Goal: Information Seeking & Learning: Learn about a topic

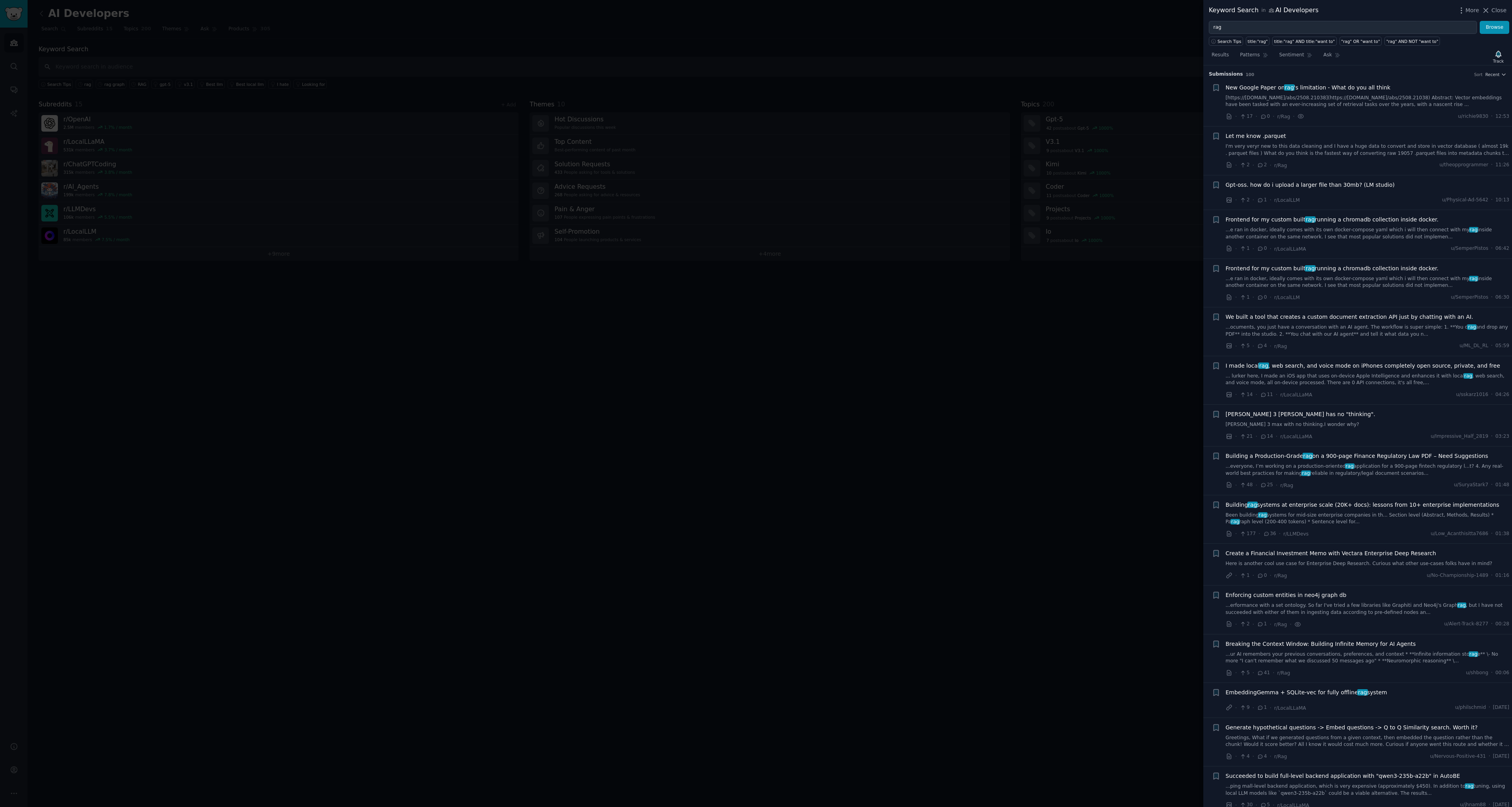
click at [772, 368] on div at bounding box center [756, 404] width 1512 height 807
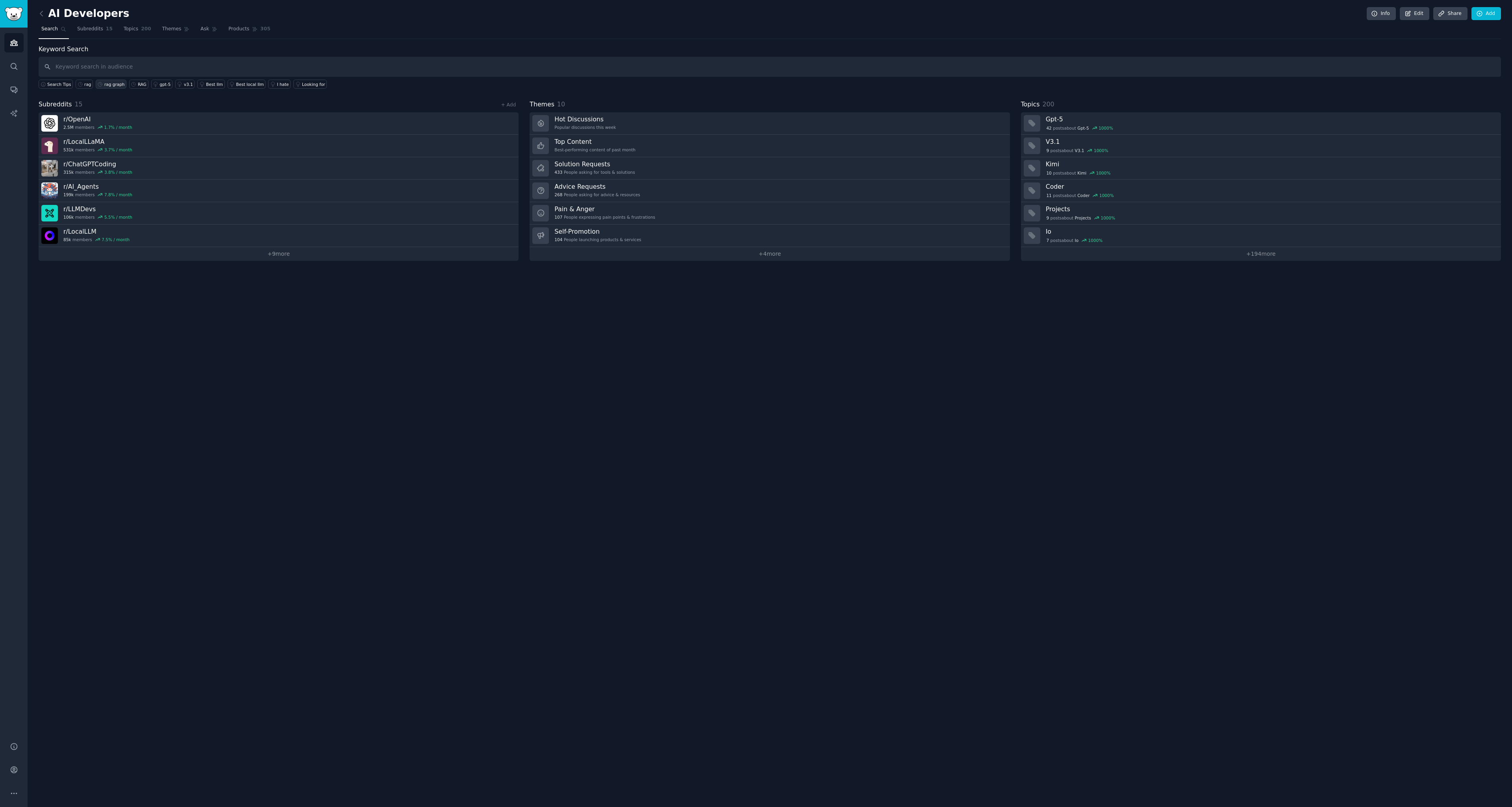
click at [117, 84] on div "rag graph" at bounding box center [115, 84] width 21 height 5
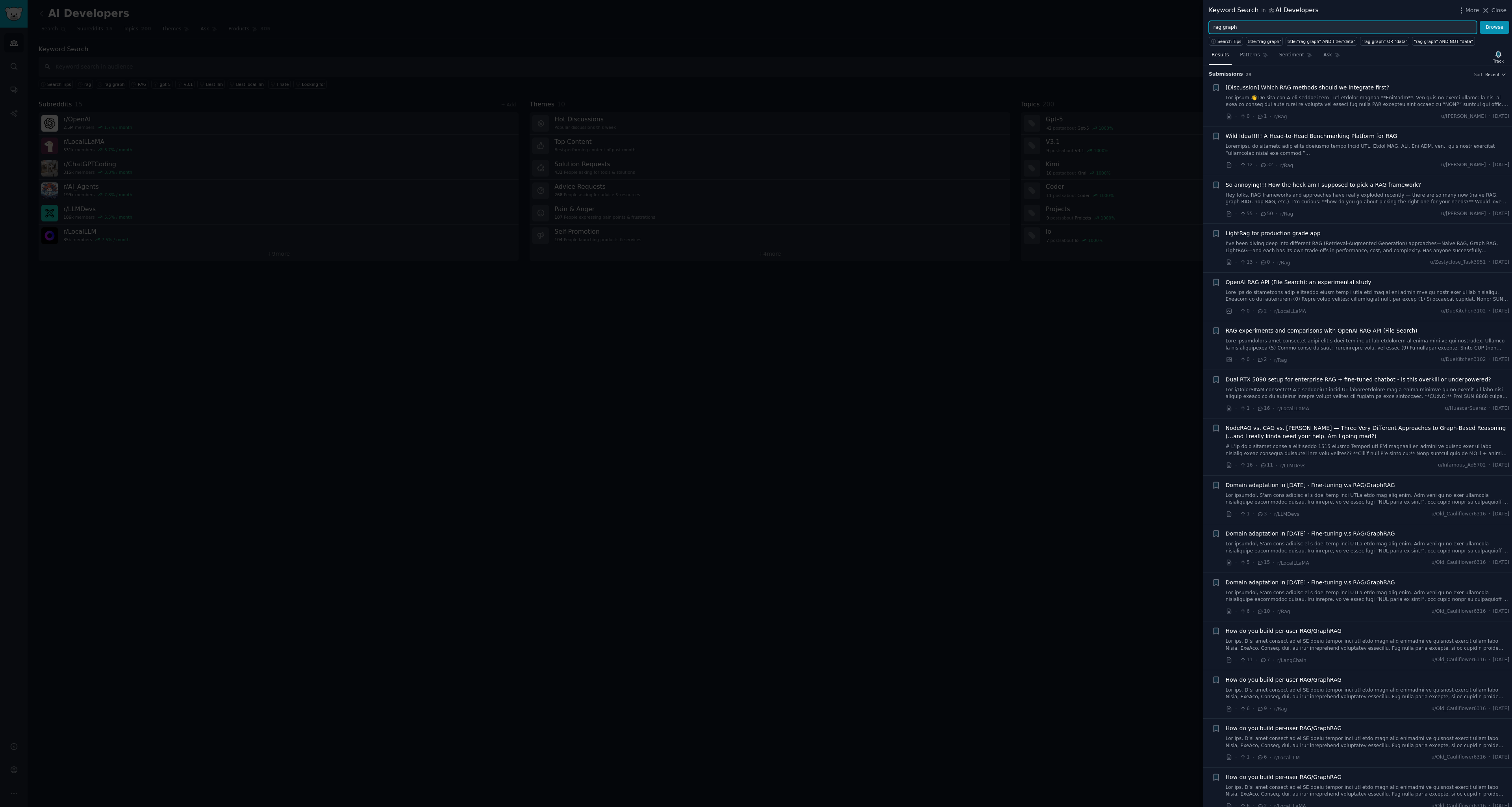
click at [1215, 30] on input "rag graph" at bounding box center [1343, 28] width 268 height 14
click at [1214, 30] on input "rag graph" at bounding box center [1343, 28] width 268 height 14
click at [1480, 21] on button "Browse" at bounding box center [1494, 28] width 29 height 14
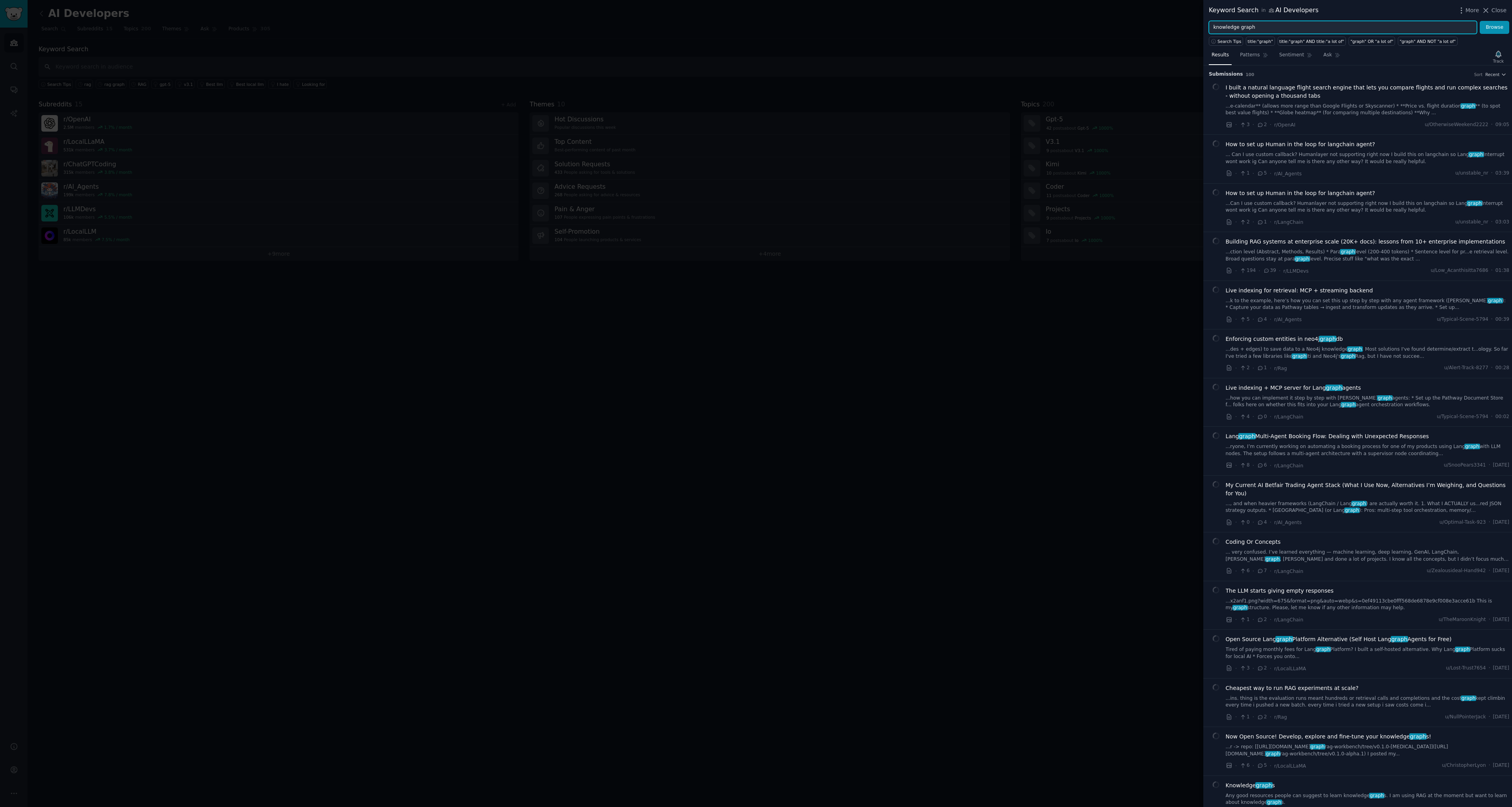
type input "knowledge graph"
click at [1480, 21] on button "Browse" at bounding box center [1494, 28] width 29 height 14
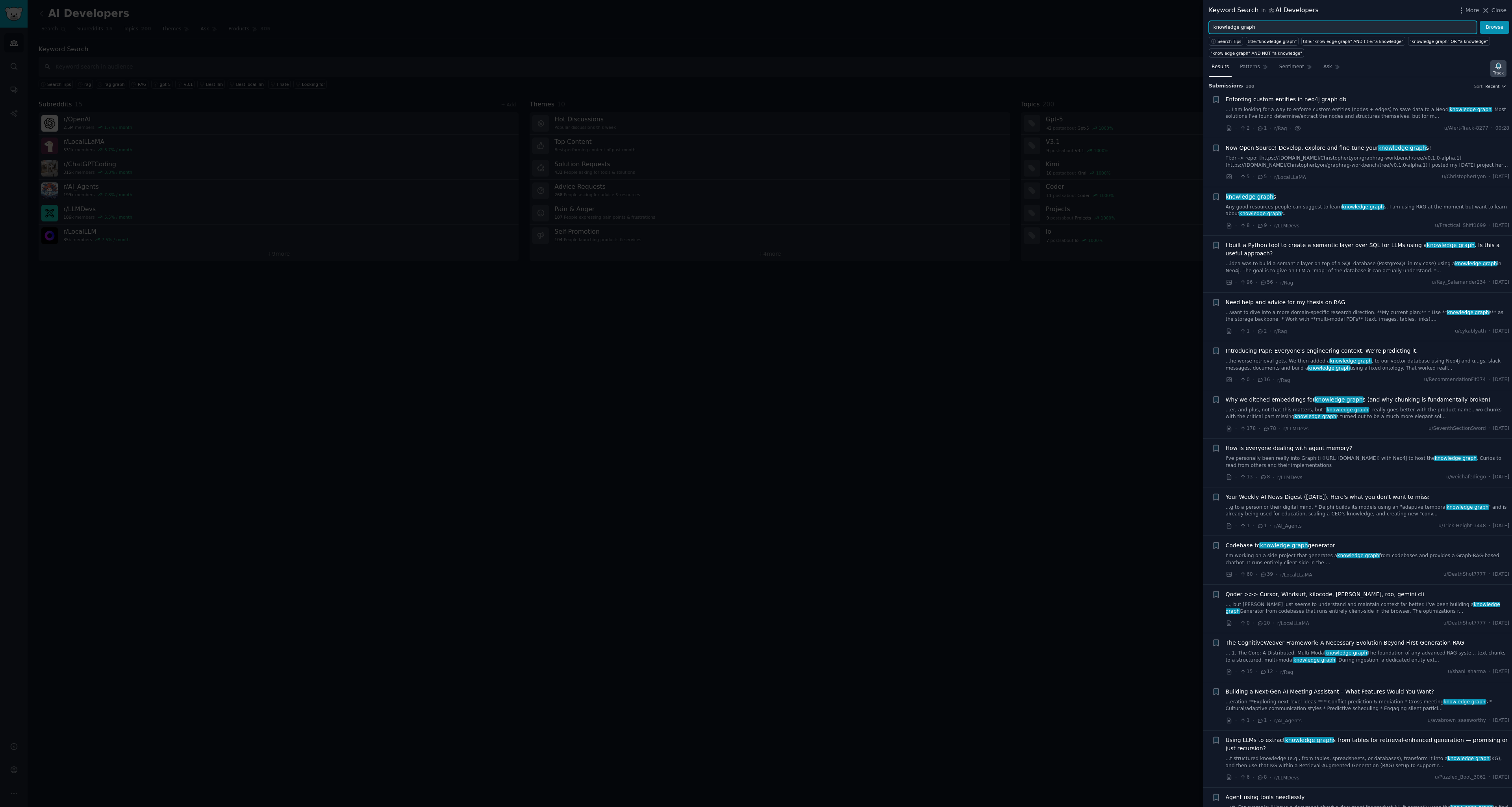
click at [1503, 71] on div "Track" at bounding box center [1498, 72] width 11 height 5
click at [1440, 178] on span "Track Keyword" at bounding box center [1436, 179] width 35 height 7
type input "knowledge graph in AI Developers"
click at [1269, 28] on input "knowledge graph" at bounding box center [1343, 28] width 268 height 14
type input "knowledge graph AND RAG"
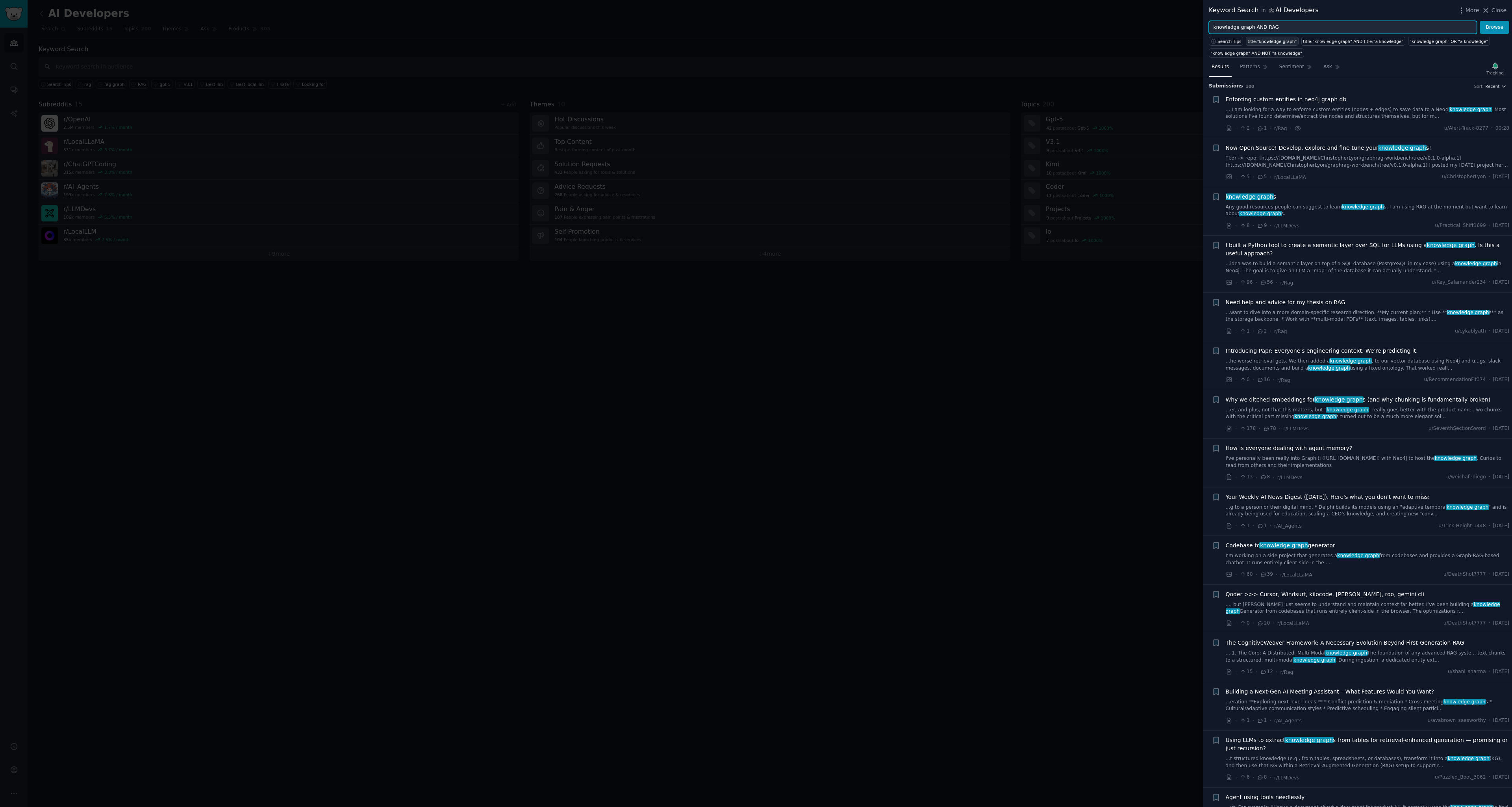
click at [1480, 21] on button "Browse" at bounding box center [1494, 28] width 29 height 14
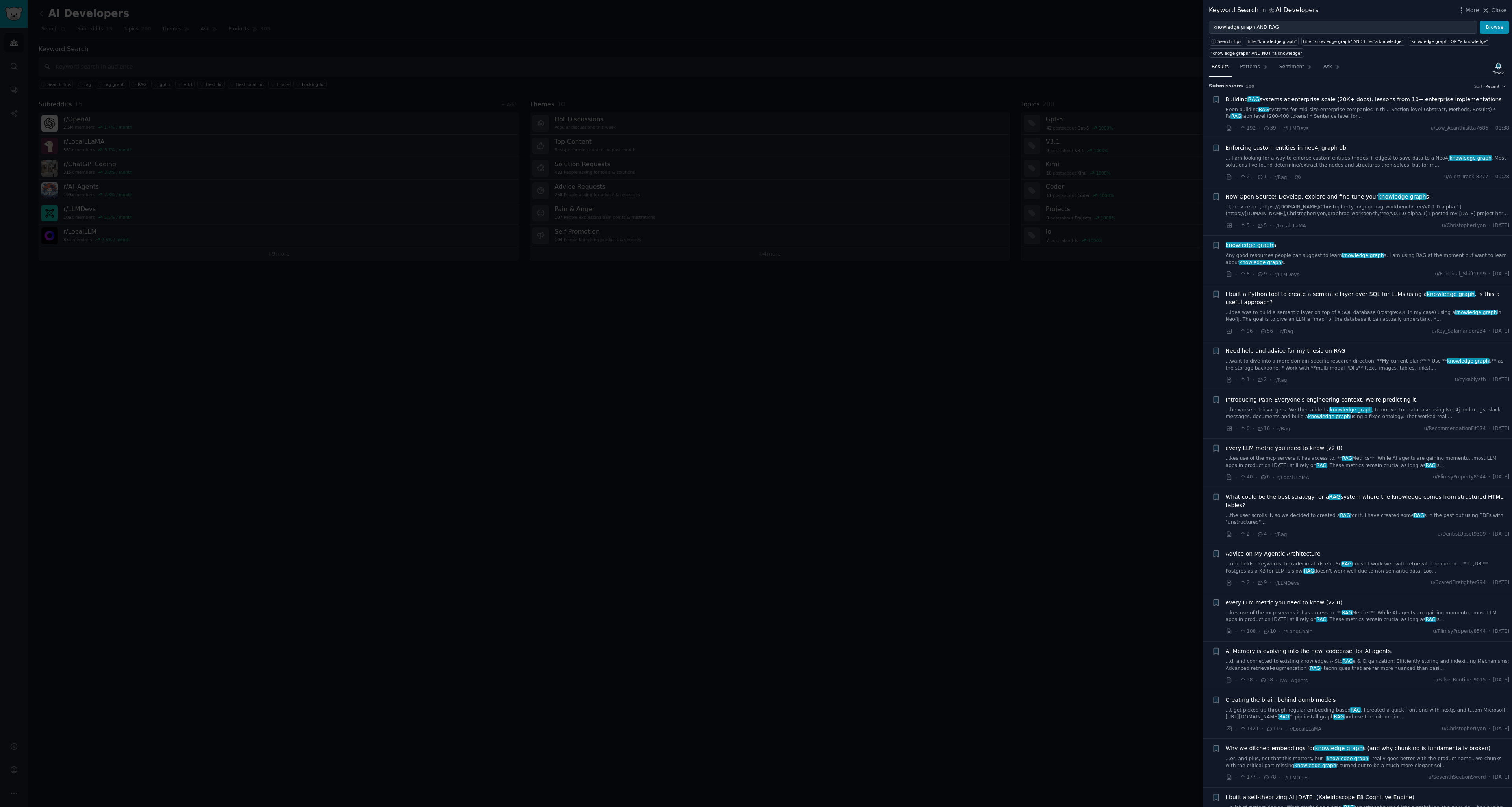
click at [1315, 98] on span "Building RAG systems at enterprise scale (20K+ docs): lessons from 10+ enterpri…" at bounding box center [1364, 99] width 276 height 8
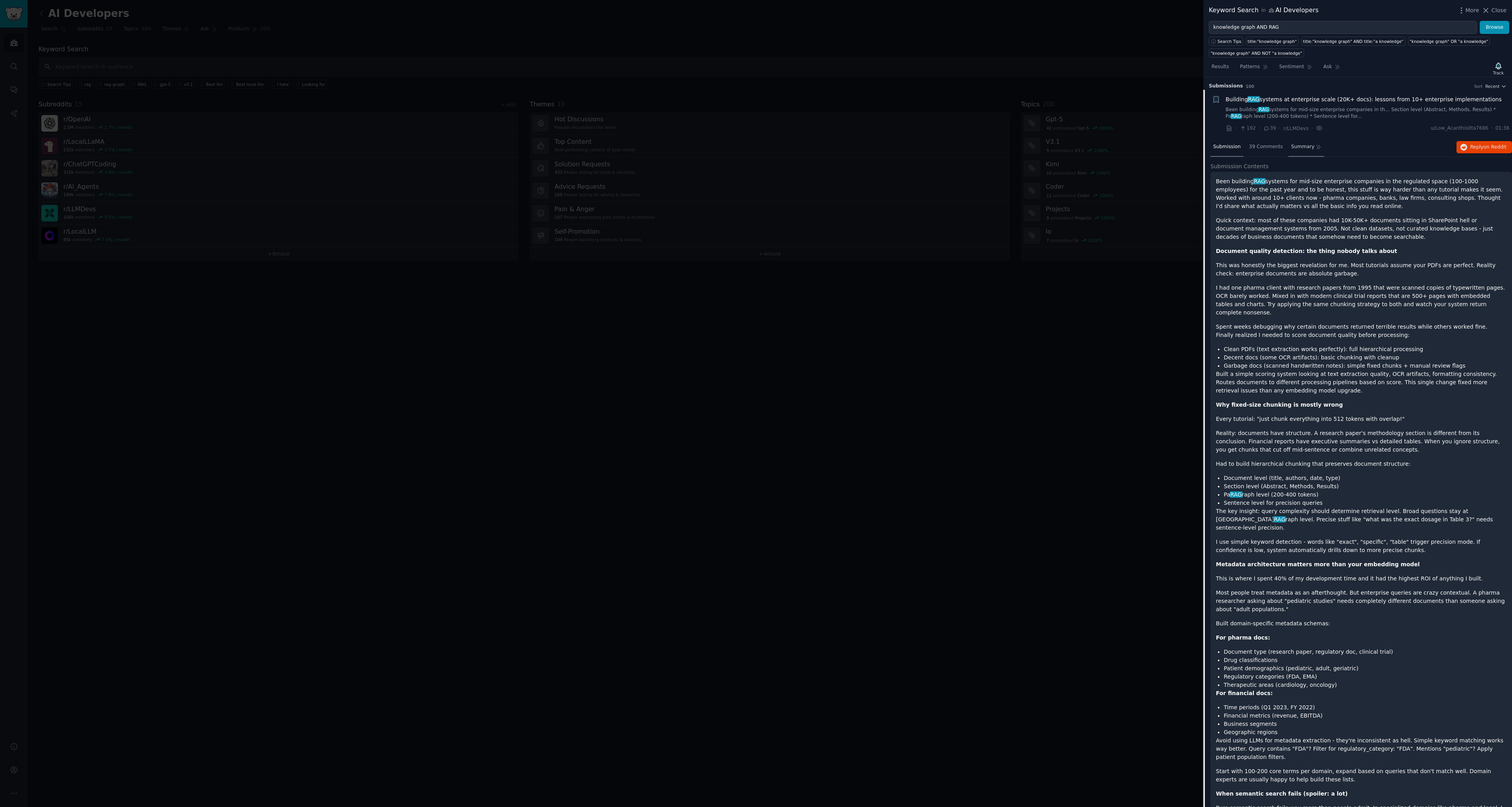
click at [1307, 147] on span "Summary" at bounding box center [1303, 147] width 24 height 7
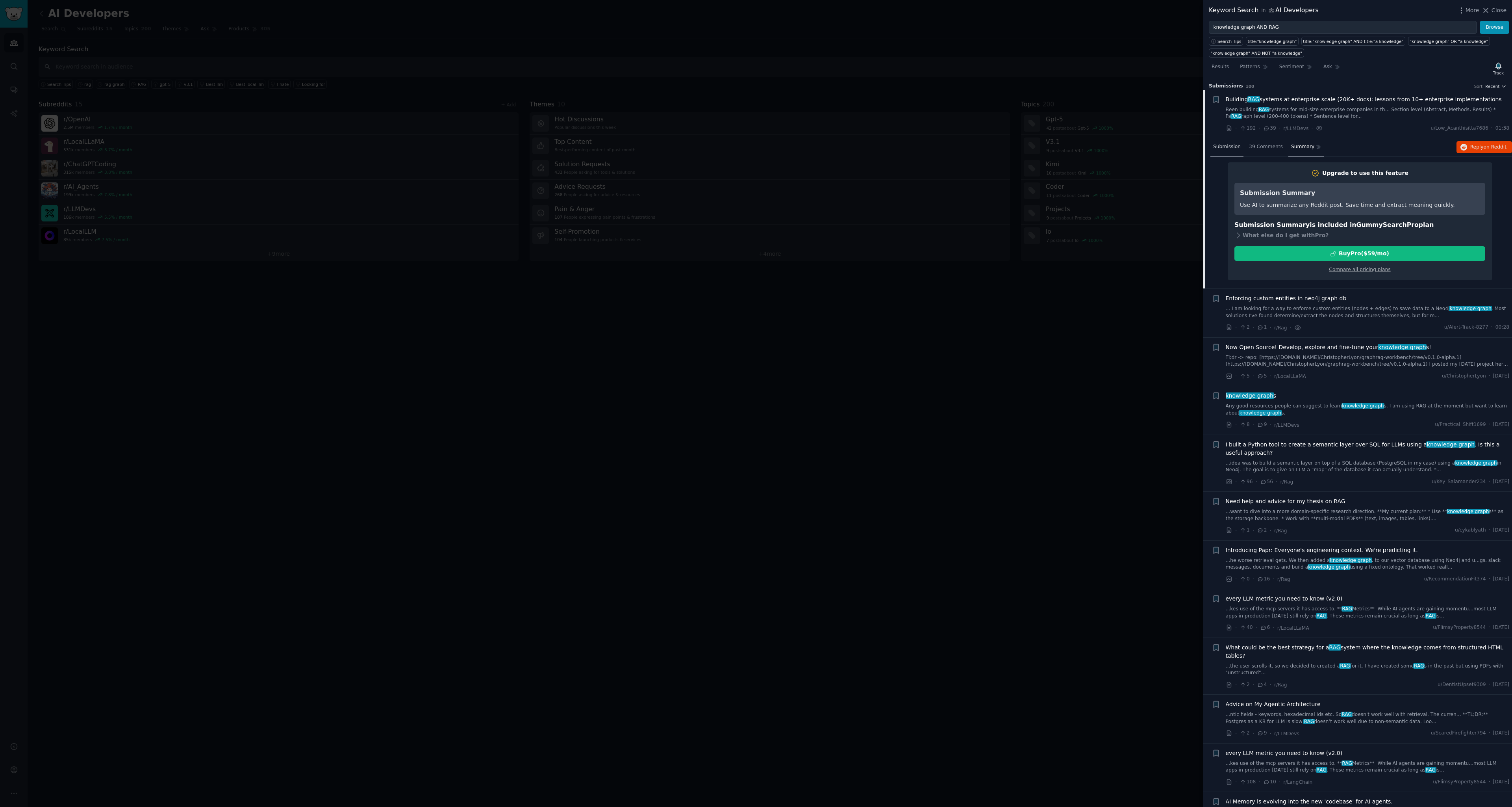
click at [1230, 148] on span "Submission" at bounding box center [1227, 147] width 28 height 7
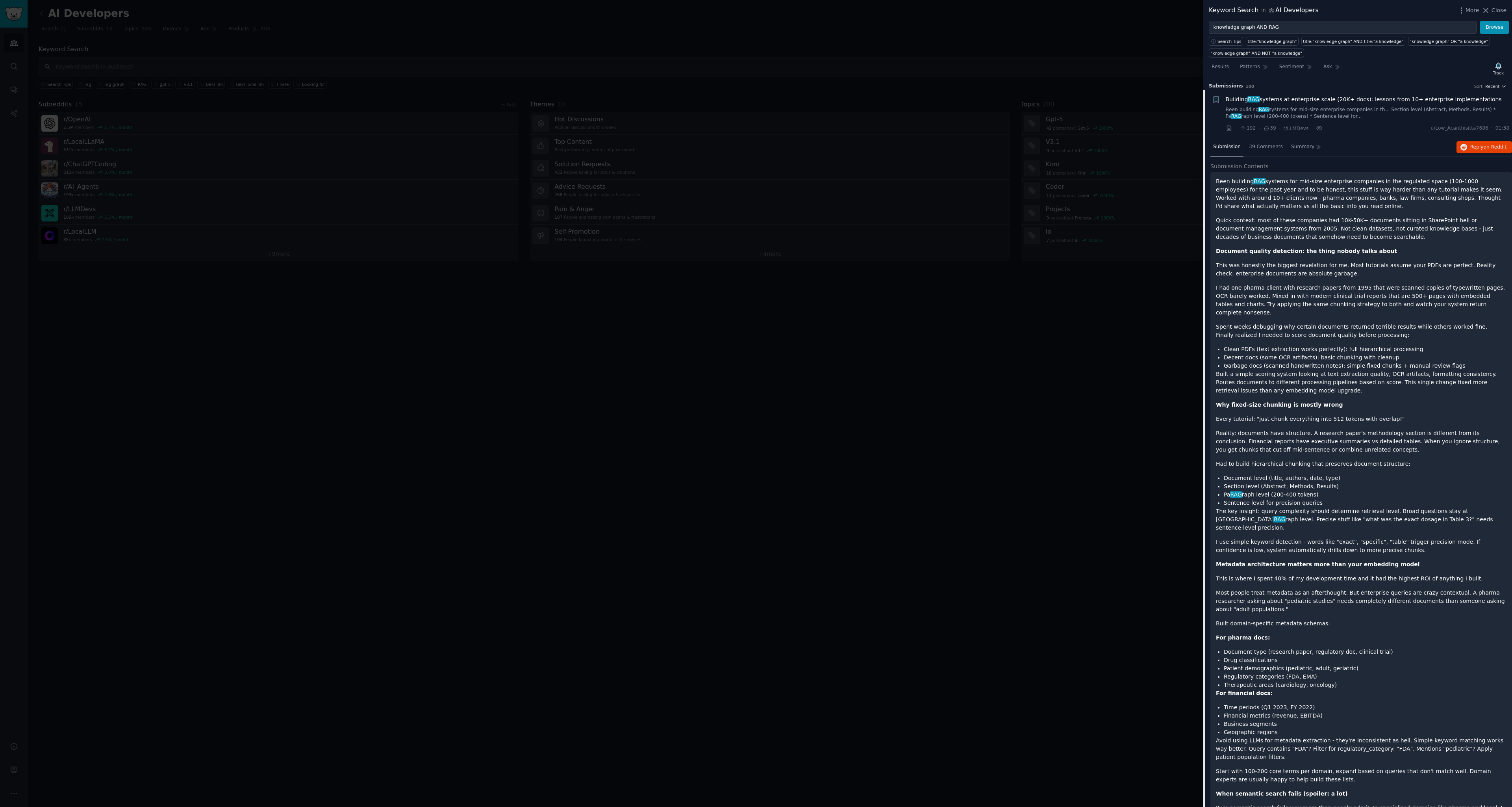
click at [1332, 589] on p "Most people treat metadata as an afterthought. But enterprise queries are crazy…" at bounding box center [1362, 601] width 290 height 25
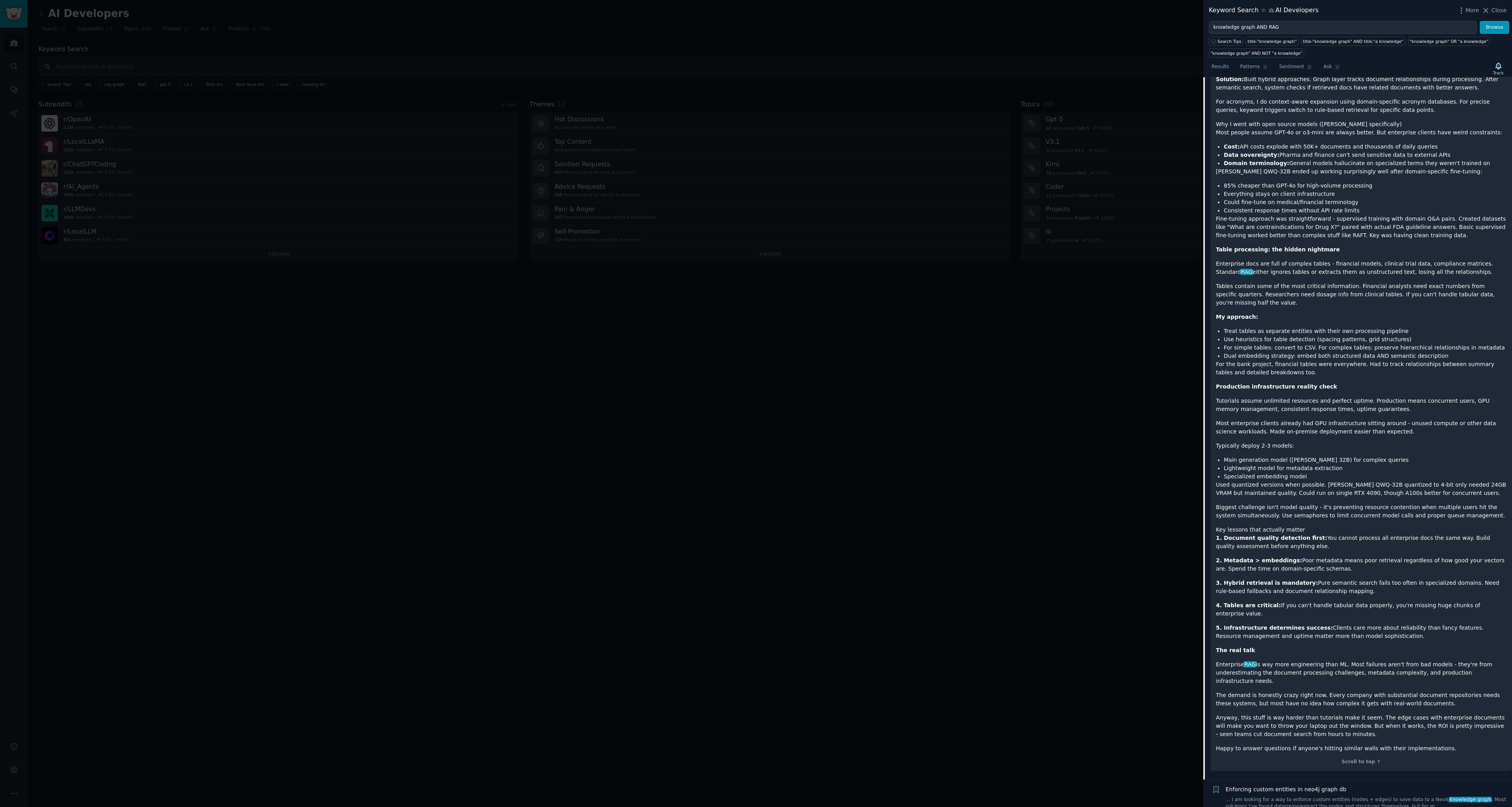
scroll to position [901, 0]
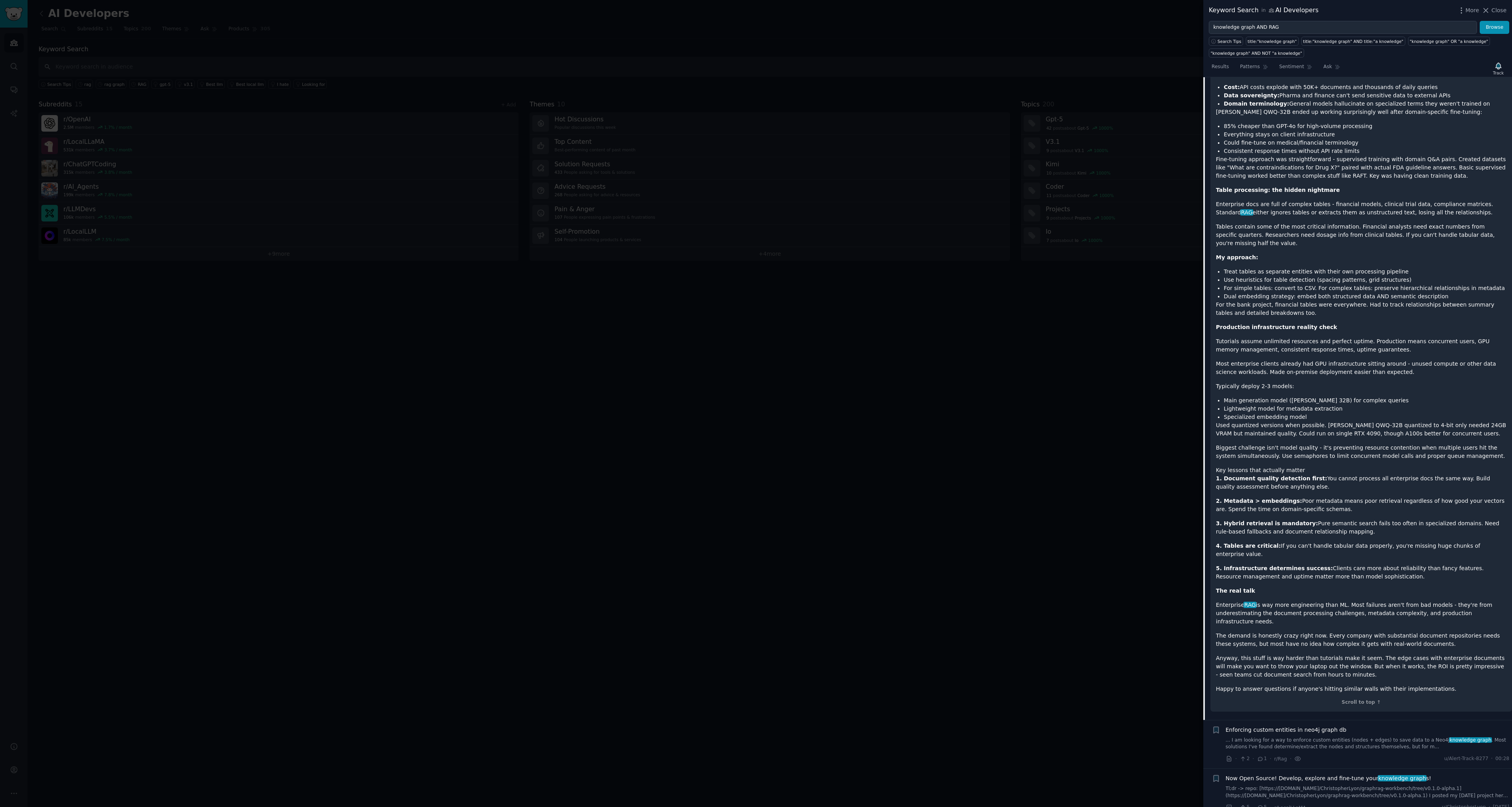
drag, startPoint x: 1338, startPoint y: 559, endPoint x: 1336, endPoint y: 545, distance: 14.1
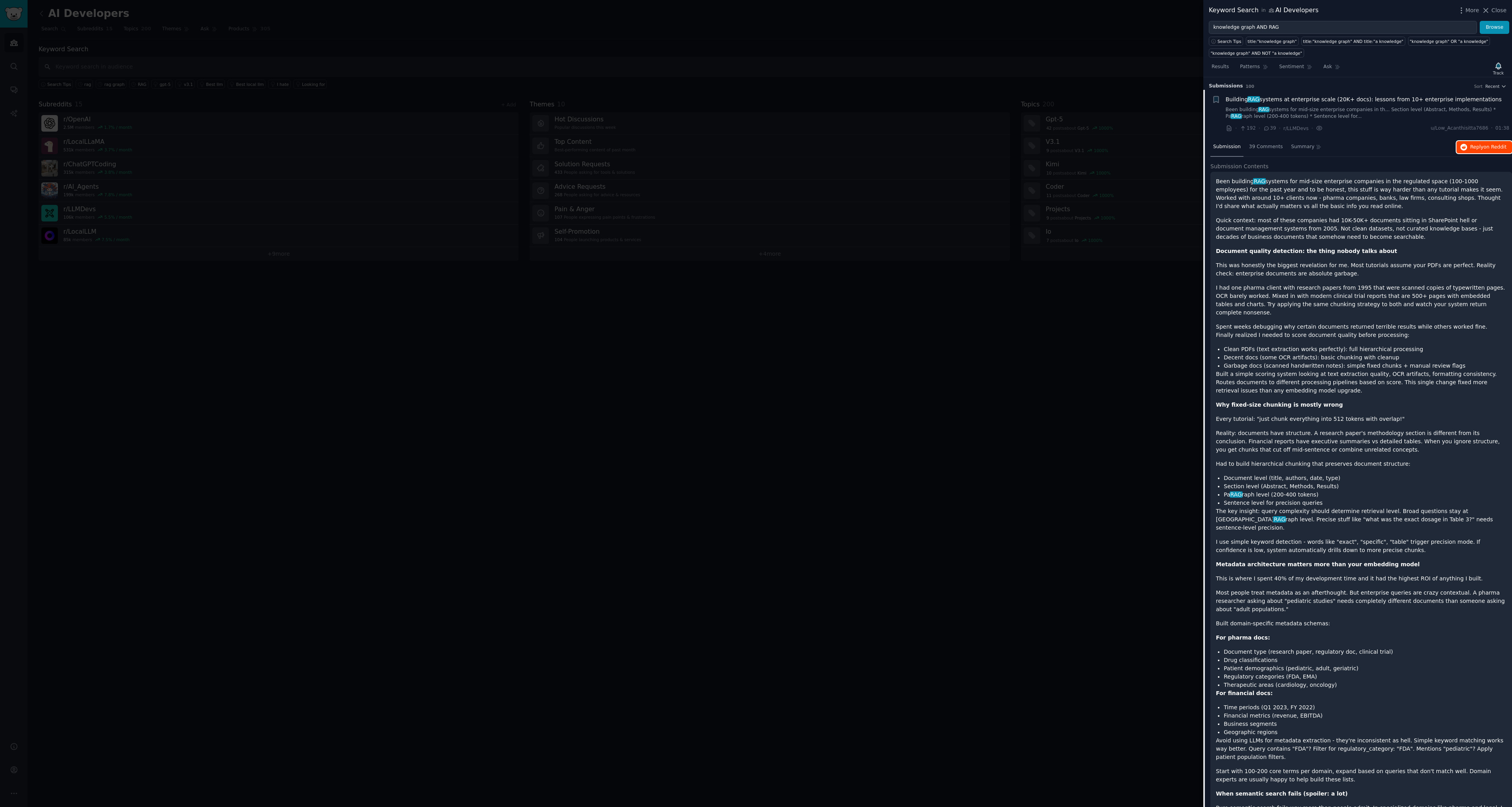
click at [1471, 145] on span "Reply on Reddit" at bounding box center [1488, 148] width 36 height 7
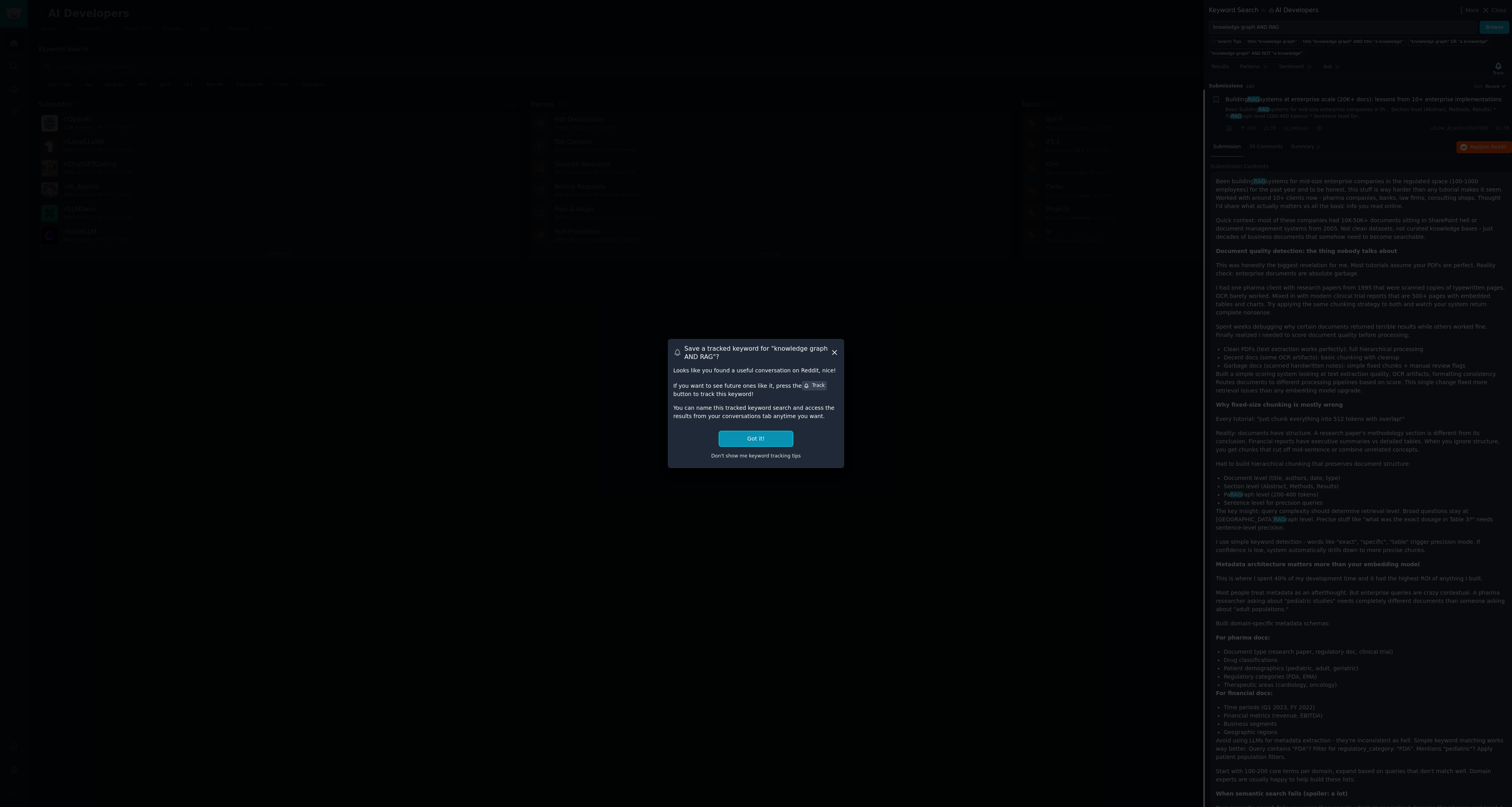
click at [771, 440] on button "Got it!" at bounding box center [756, 439] width 73 height 15
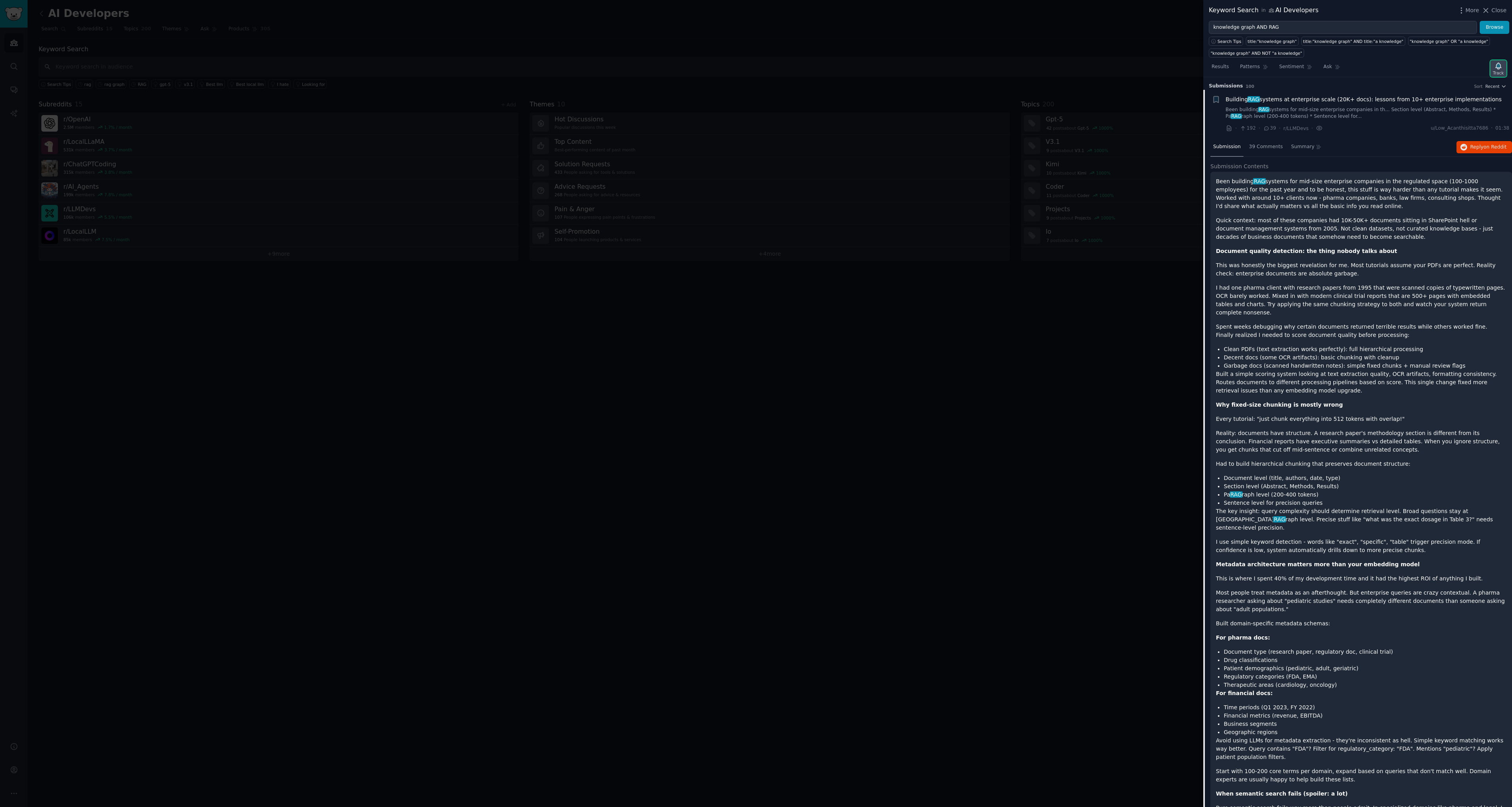
click at [1498, 72] on div "Track" at bounding box center [1498, 72] width 11 height 5
click at [1451, 178] on span "Track Keyword" at bounding box center [1436, 179] width 35 height 7
type input "knowledge graph AND RAG in AI Developers"
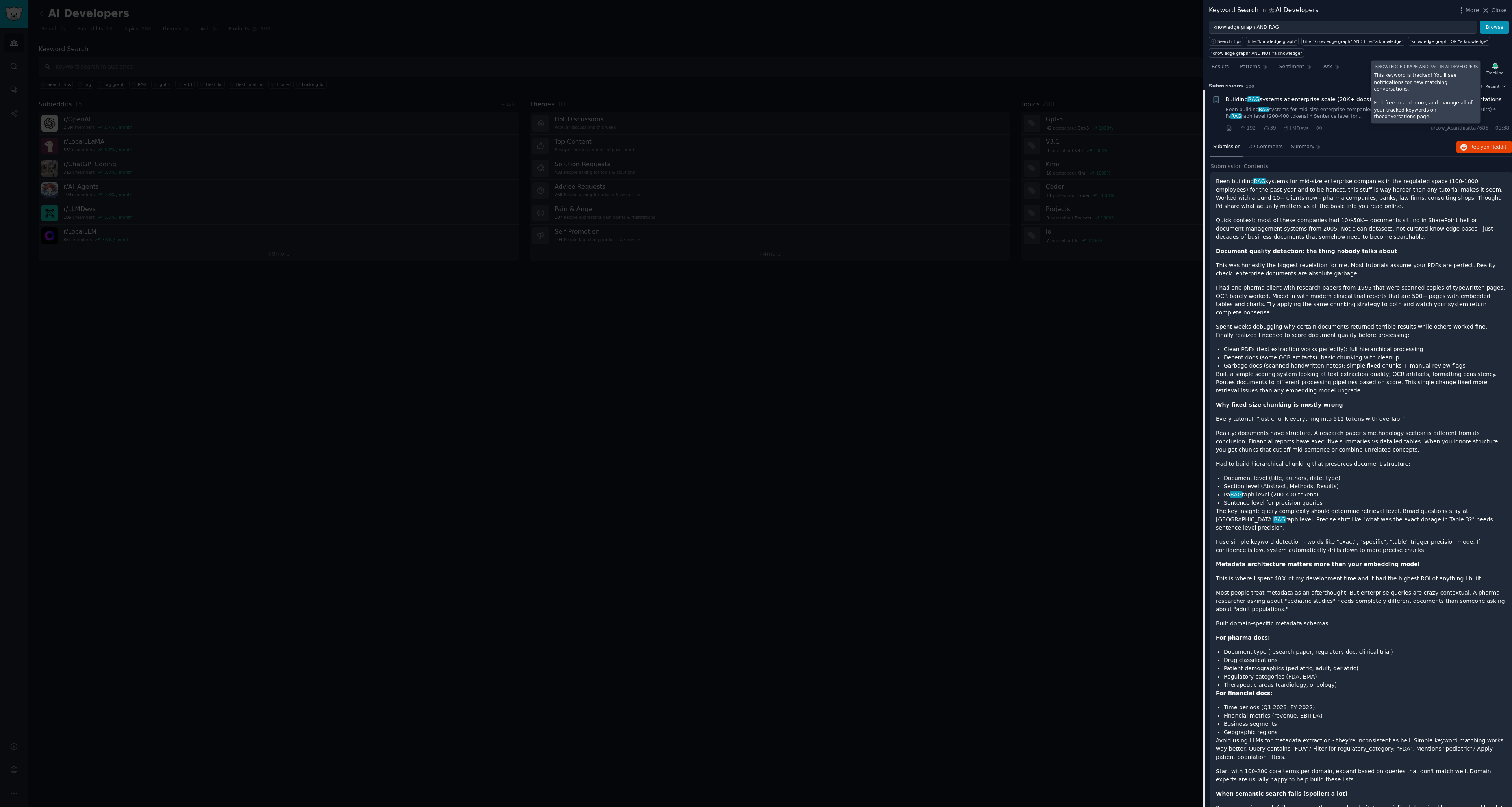
click at [1429, 114] on link "conversations page" at bounding box center [1406, 116] width 47 height 5
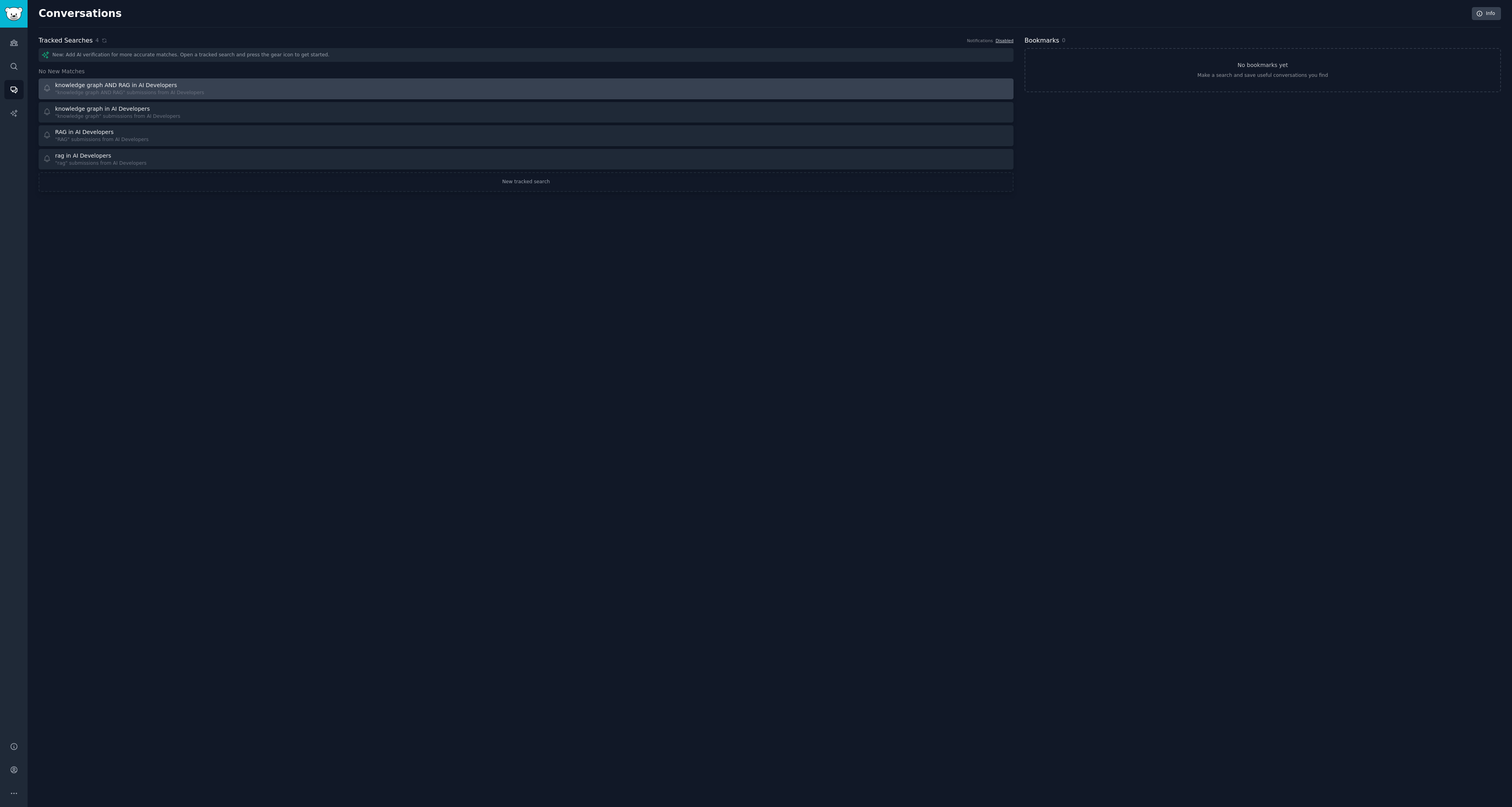
click at [996, 88] on div at bounding box center [770, 89] width 478 height 15
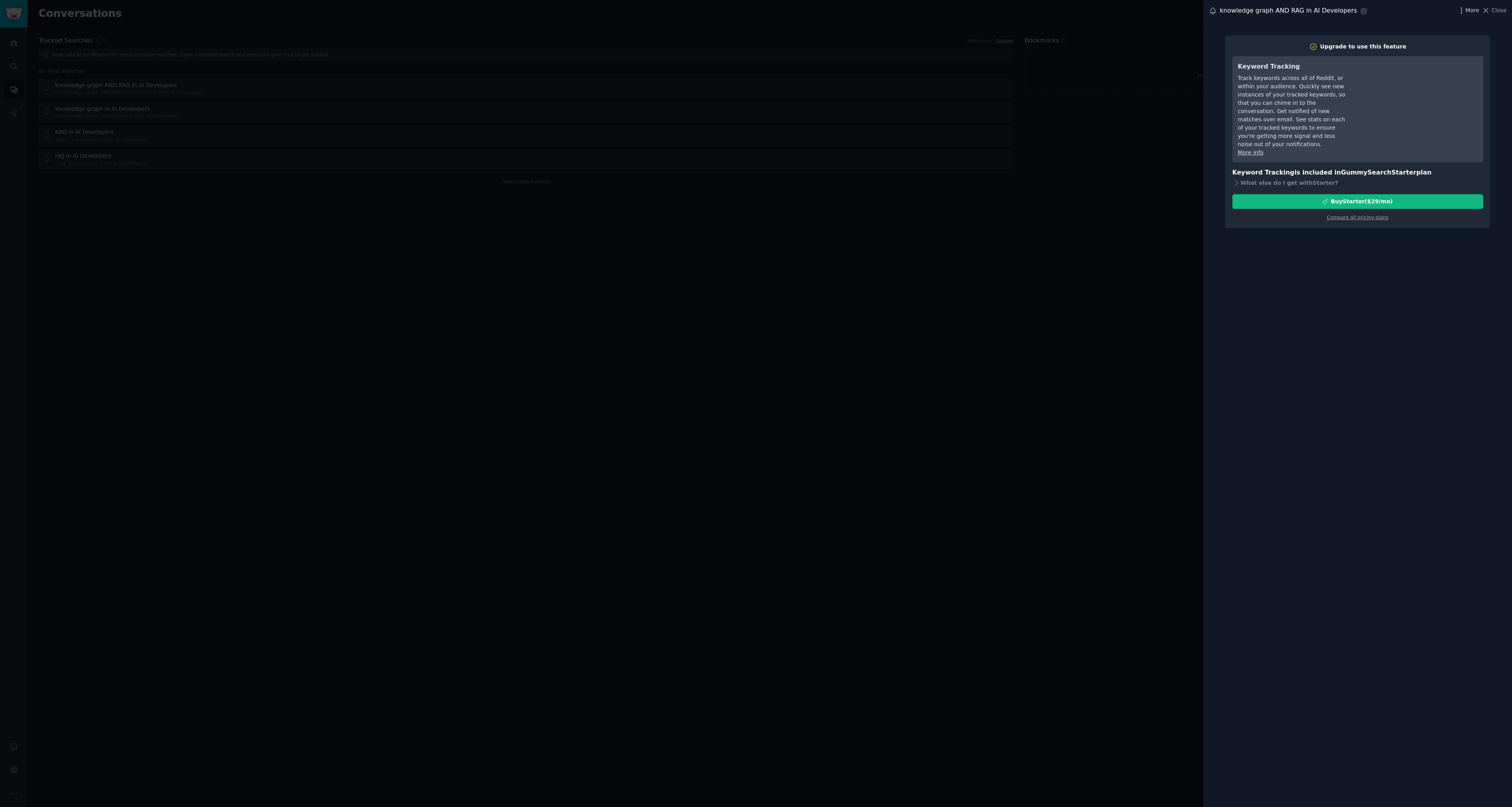
click at [1476, 11] on span "More" at bounding box center [1472, 11] width 14 height 8
click at [1389, 46] on p "Delete" at bounding box center [1380, 49] width 18 height 8
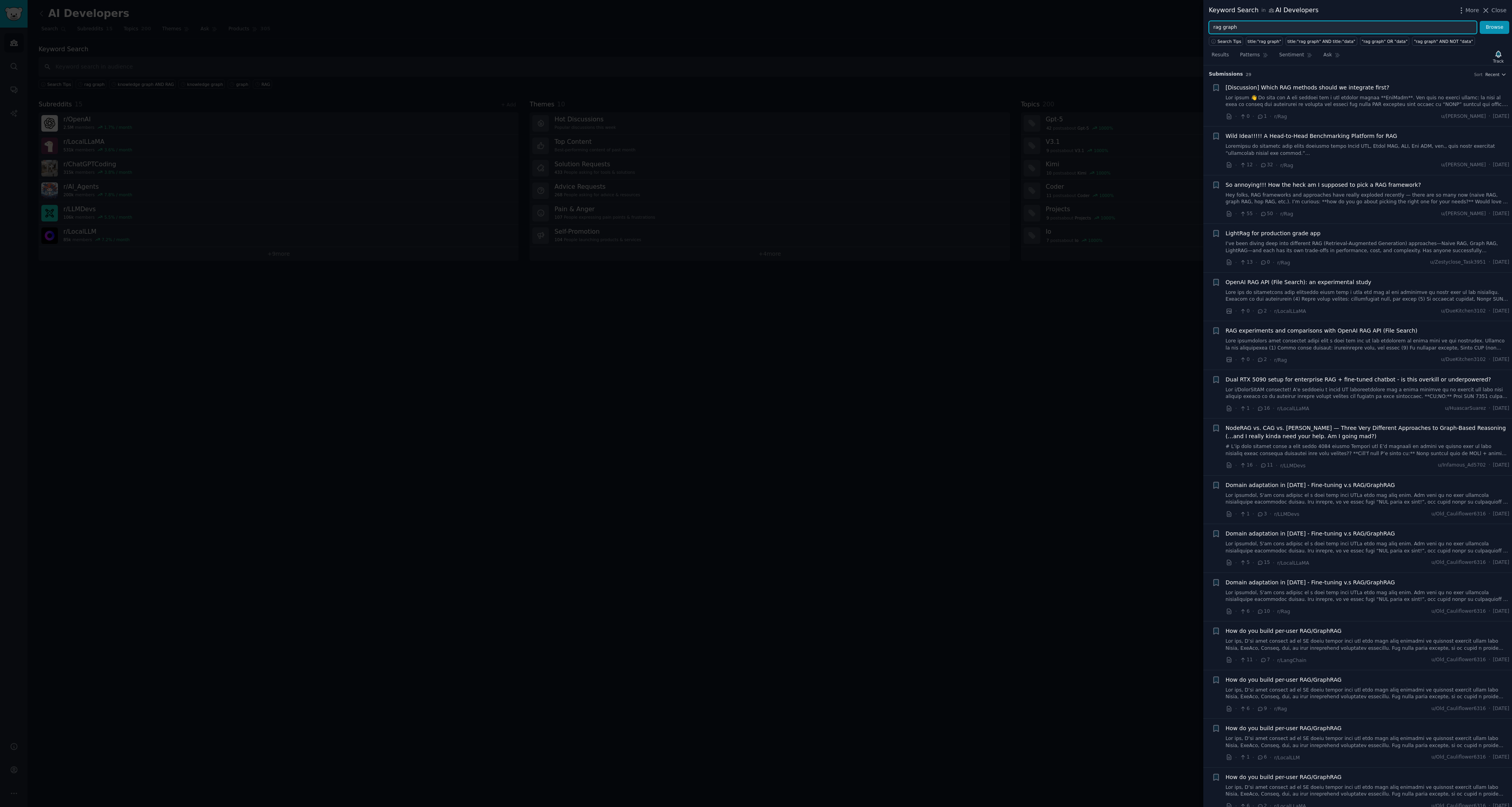
click at [1233, 31] on input "rag graph" at bounding box center [1343, 28] width 268 height 14
type input "rag"
click at [1480, 21] on button "Browse" at bounding box center [1494, 28] width 29 height 14
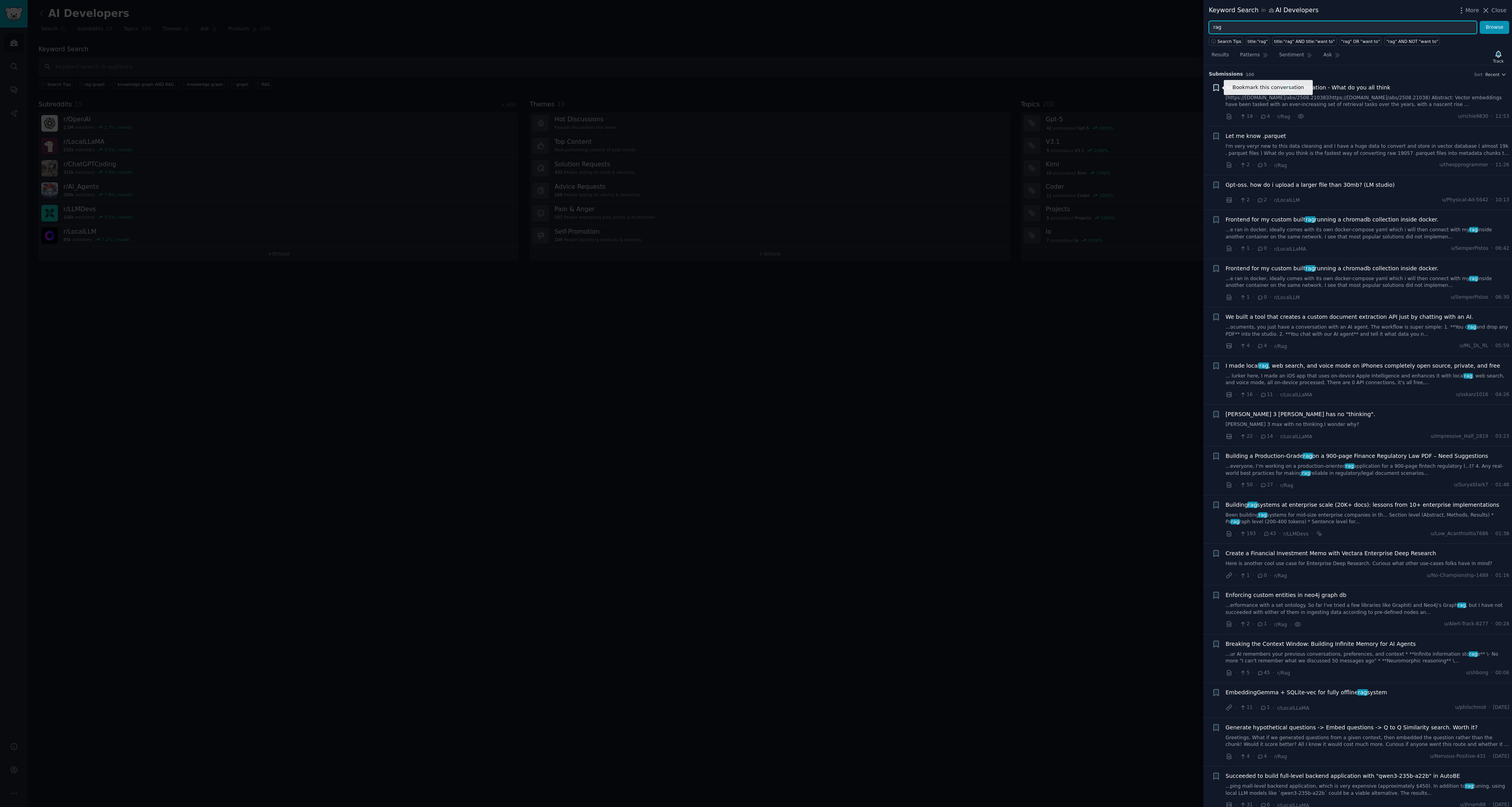
click at [1216, 86] on icon "button" at bounding box center [1216, 87] width 5 height 6
click at [1243, 29] on input "rag" at bounding box center [1343, 28] width 268 height 14
drag, startPoint x: 1246, startPoint y: 28, endPoint x: 1179, endPoint y: 25, distance: 67.1
click at [1180, 25] on div "Keyword Search in AI Developers More Close rag Browse Search Tips title:"rag" t…" at bounding box center [756, 404] width 1512 height 807
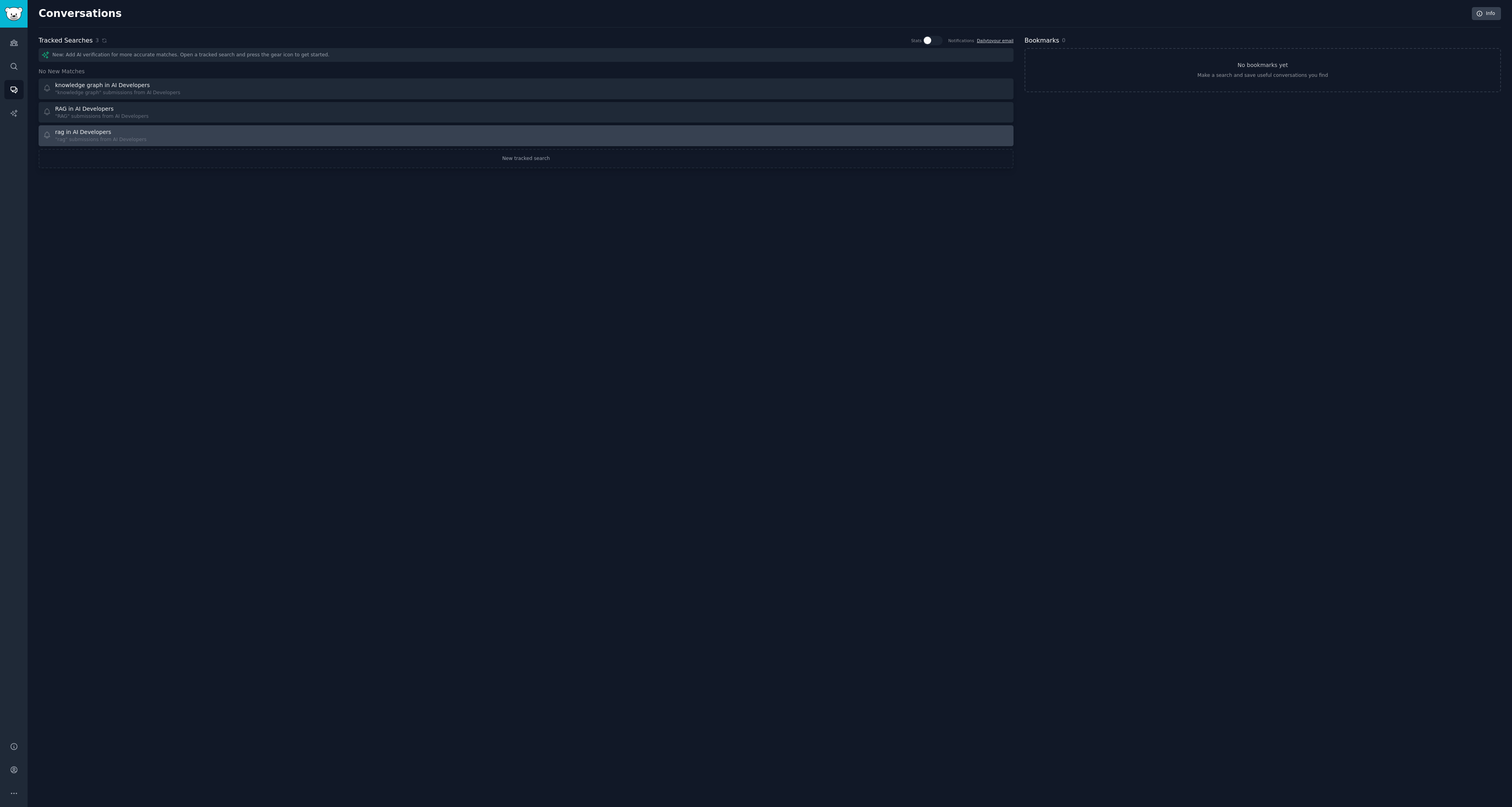
click at [951, 134] on div at bounding box center [770, 136] width 478 height 15
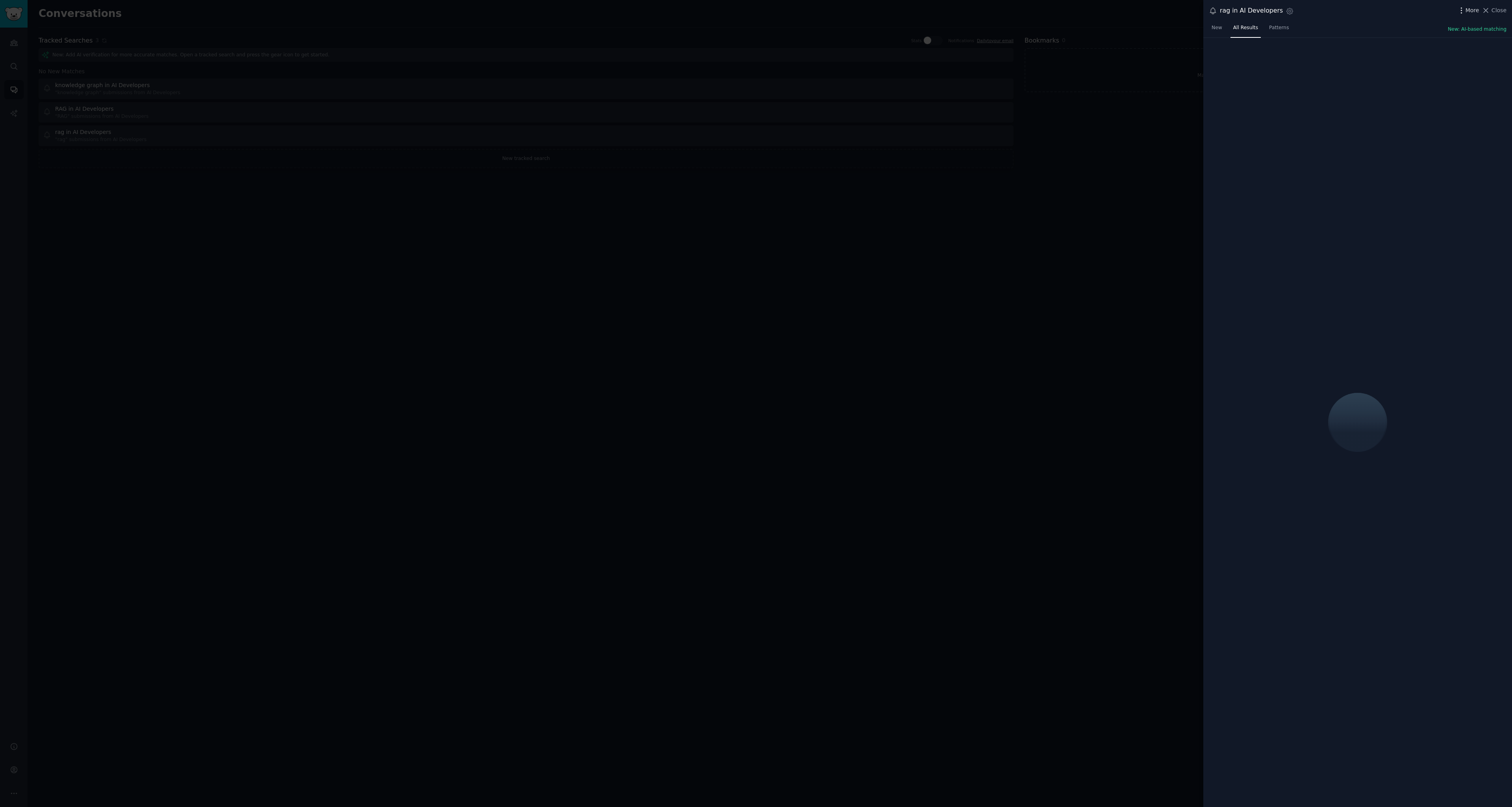
click at [1473, 9] on span "More" at bounding box center [1472, 11] width 14 height 8
click at [1429, 46] on div "Delete" at bounding box center [1407, 49] width 108 height 16
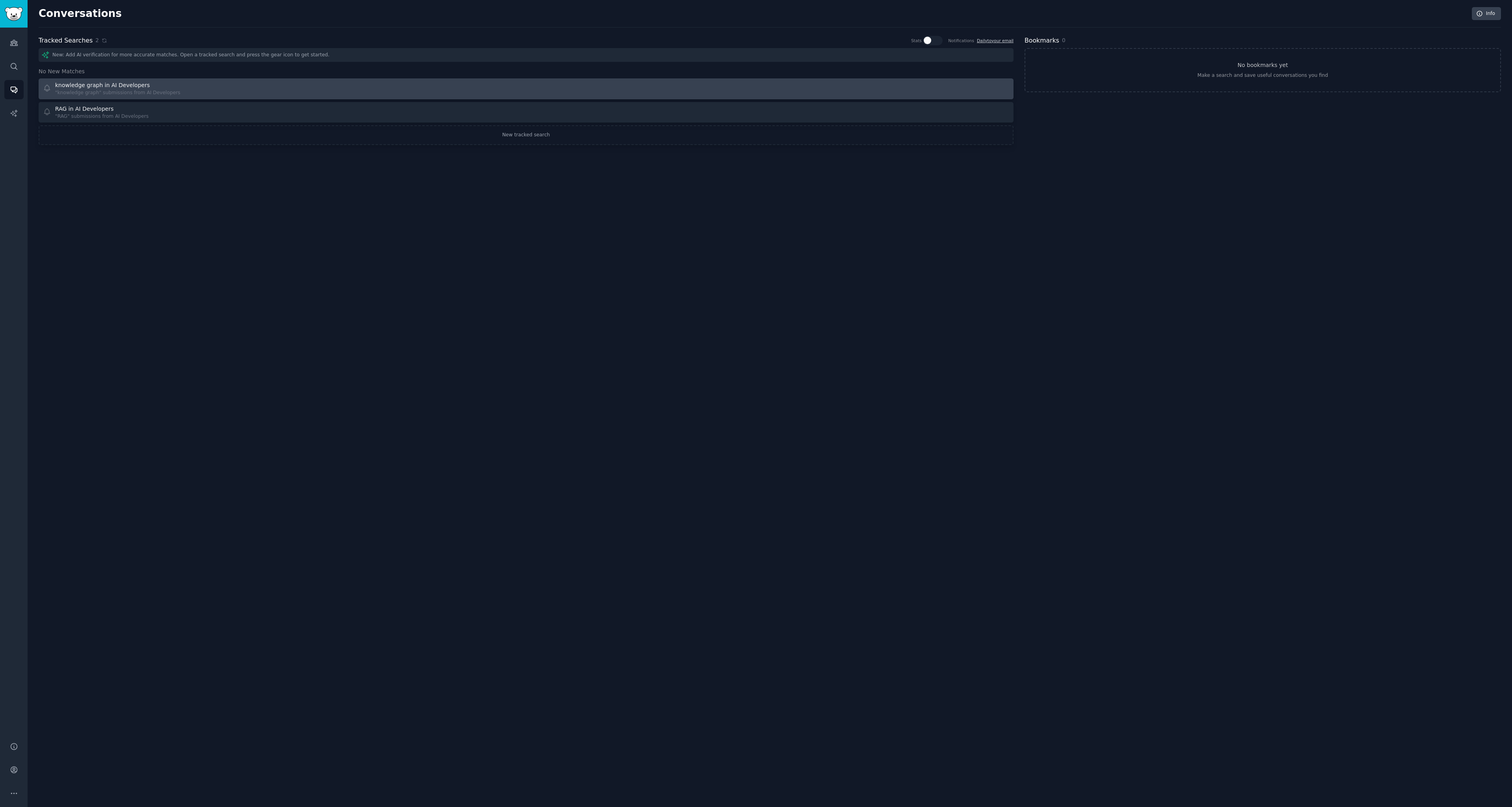
click at [247, 90] on div "knowledge graph in AI Developers "knowledge graph" submissions from AI Develope…" at bounding box center [282, 89] width 478 height 15
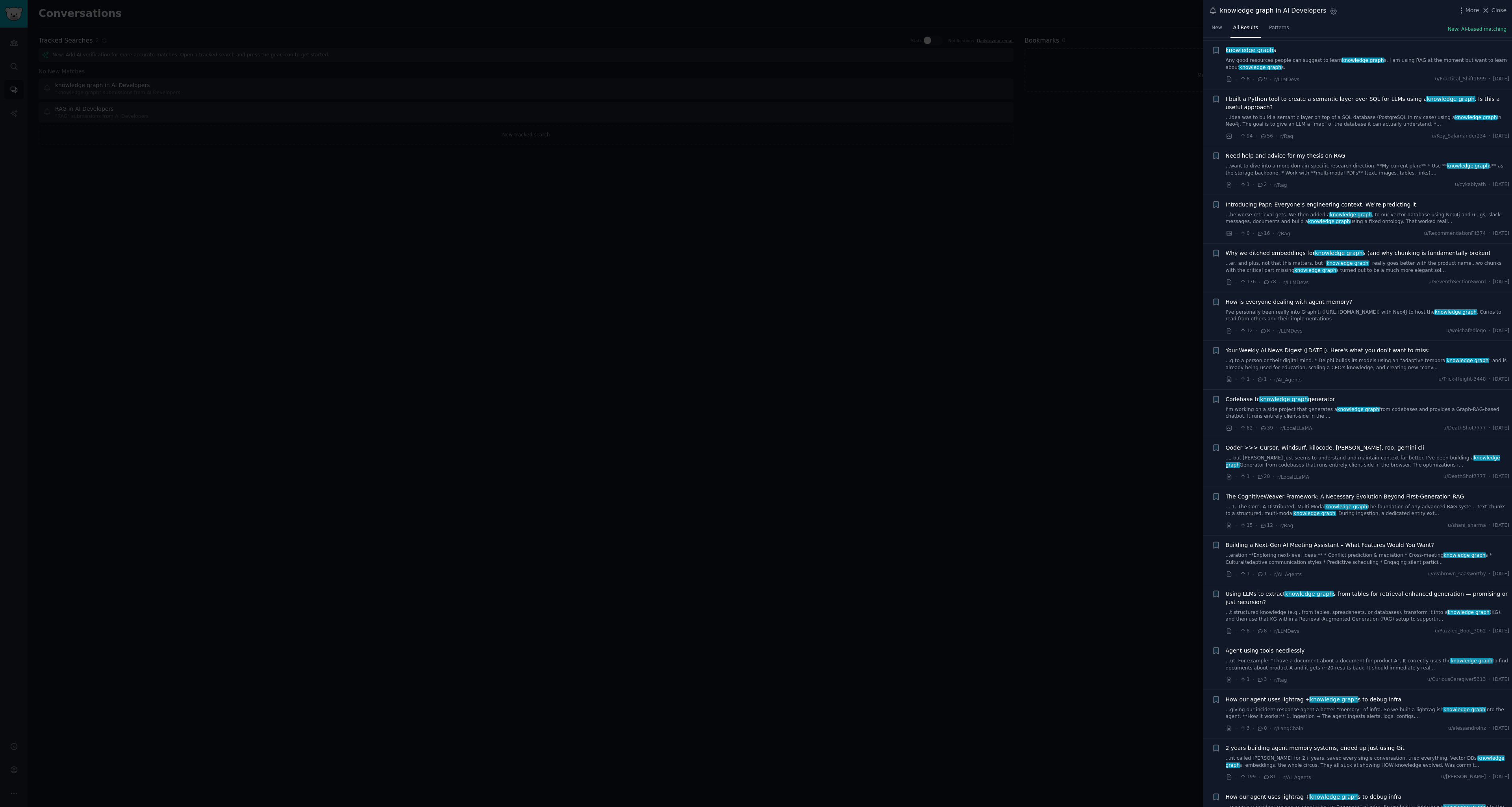
scroll to position [107, 0]
click at [1263, 252] on span "Why we ditched embeddings for knowledge graph s (and why chunking is fundamenta…" at bounding box center [1358, 253] width 265 height 8
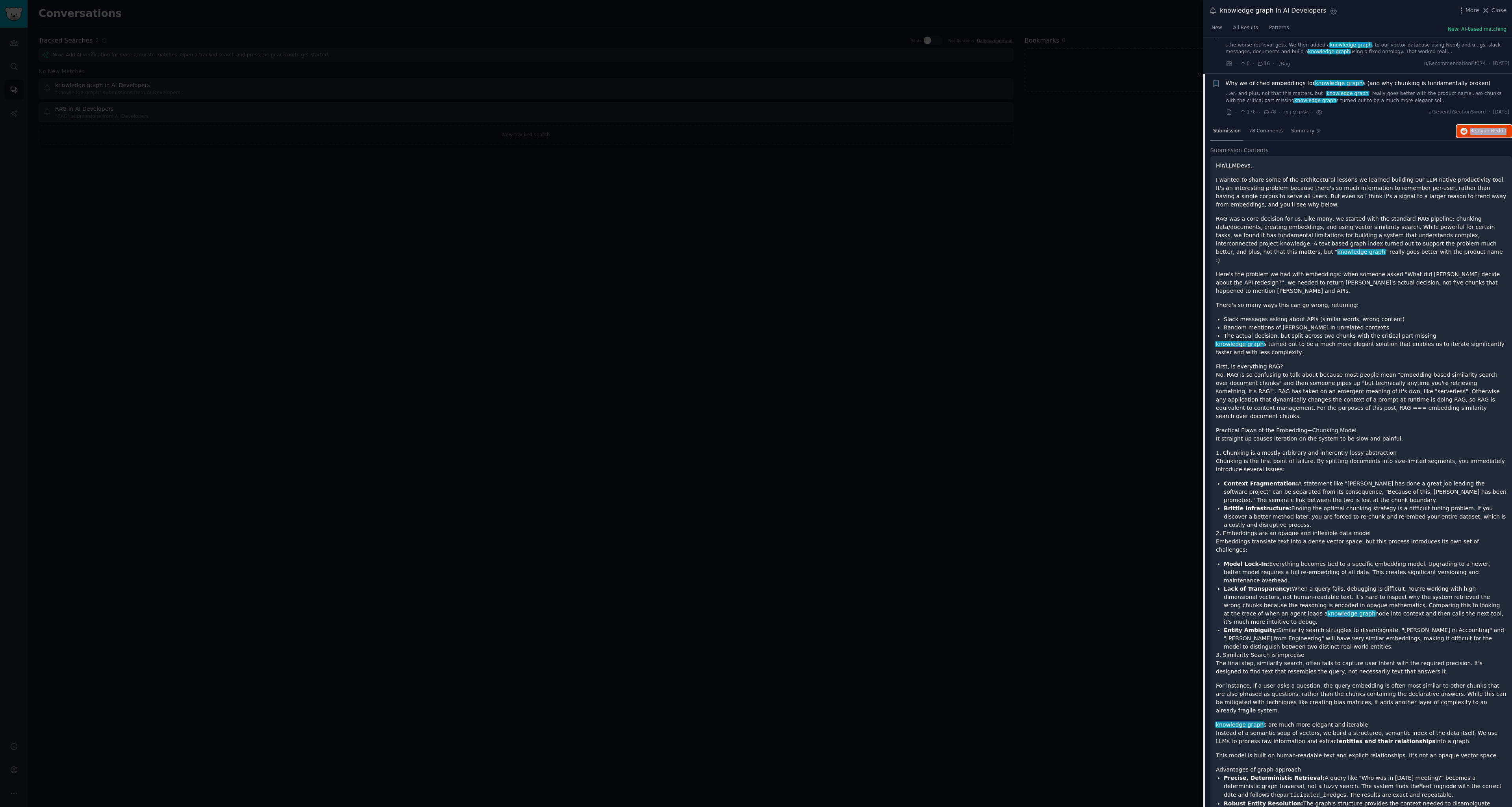
scroll to position [47, 0]
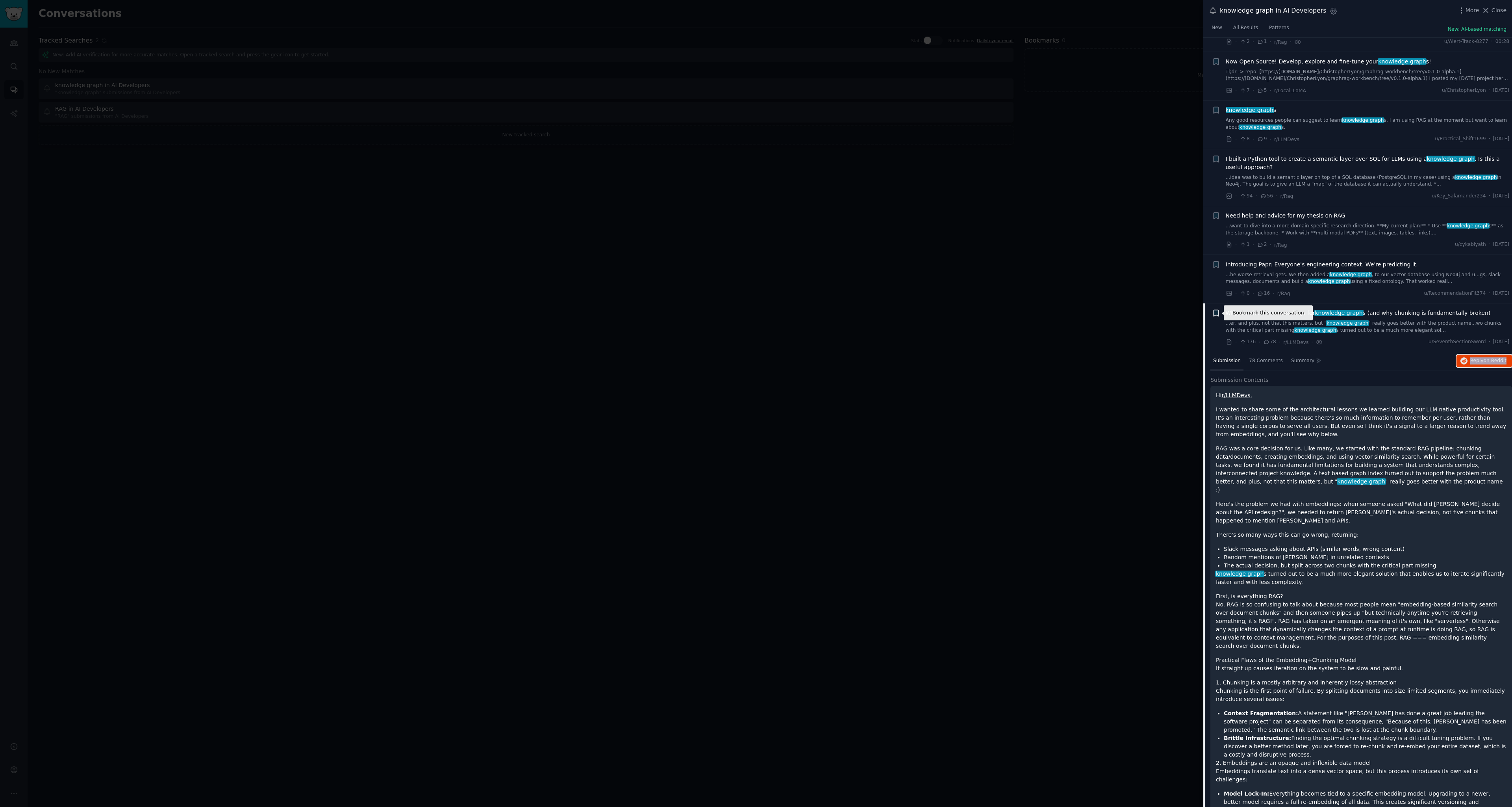
click at [1216, 311] on icon "button" at bounding box center [1216, 313] width 5 height 6
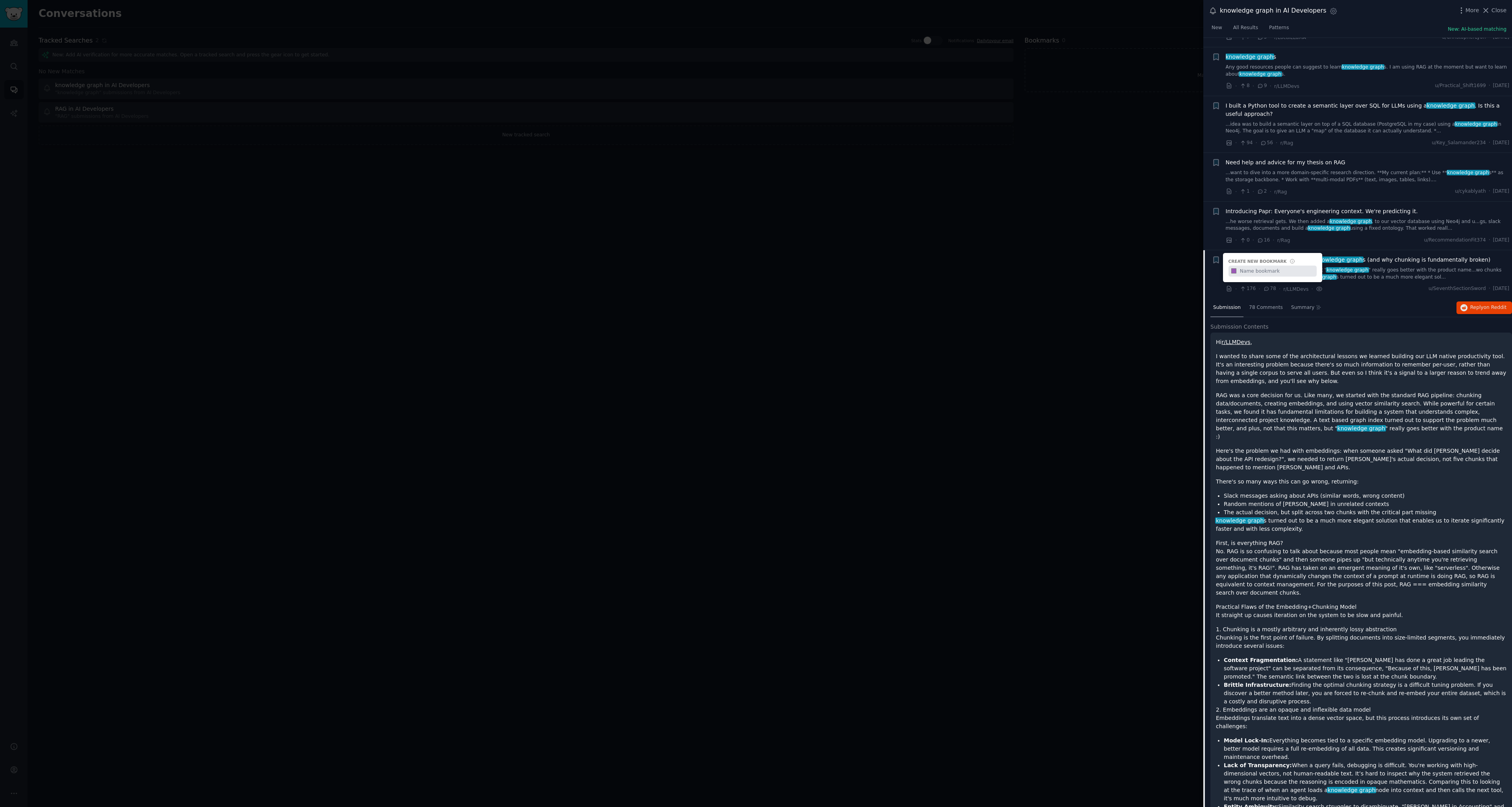
scroll to position [0, 0]
